Goal: Transaction & Acquisition: Purchase product/service

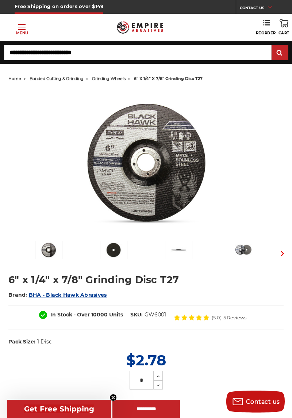
click at [183, 255] on img at bounding box center [179, 250] width 18 height 18
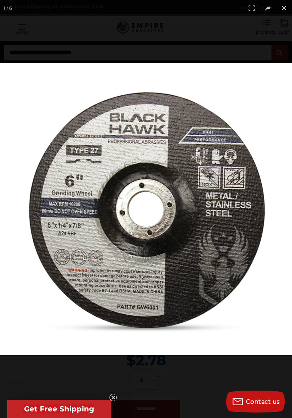
click at [85, 410] on span "Get Free Shipping" at bounding box center [59, 408] width 70 height 9
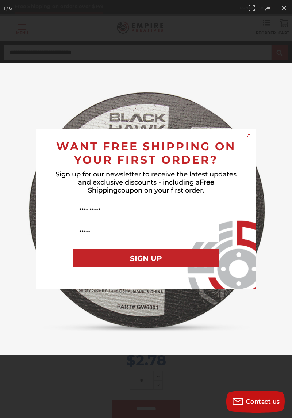
click at [289, 12] on div "Close dialog WANT FREE SHIPPING ON YOUR FIRST ORDER? Sign up for our newsletter…" at bounding box center [146, 209] width 292 height 418
click at [251, 138] on circle "Close dialog" at bounding box center [249, 135] width 7 height 7
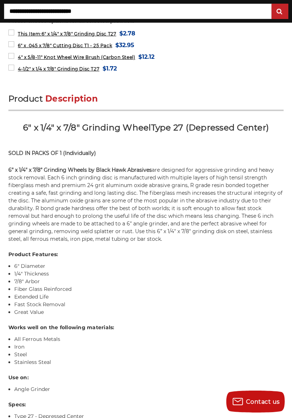
scroll to position [637, 0]
